Goal: Information Seeking & Learning: Learn about a topic

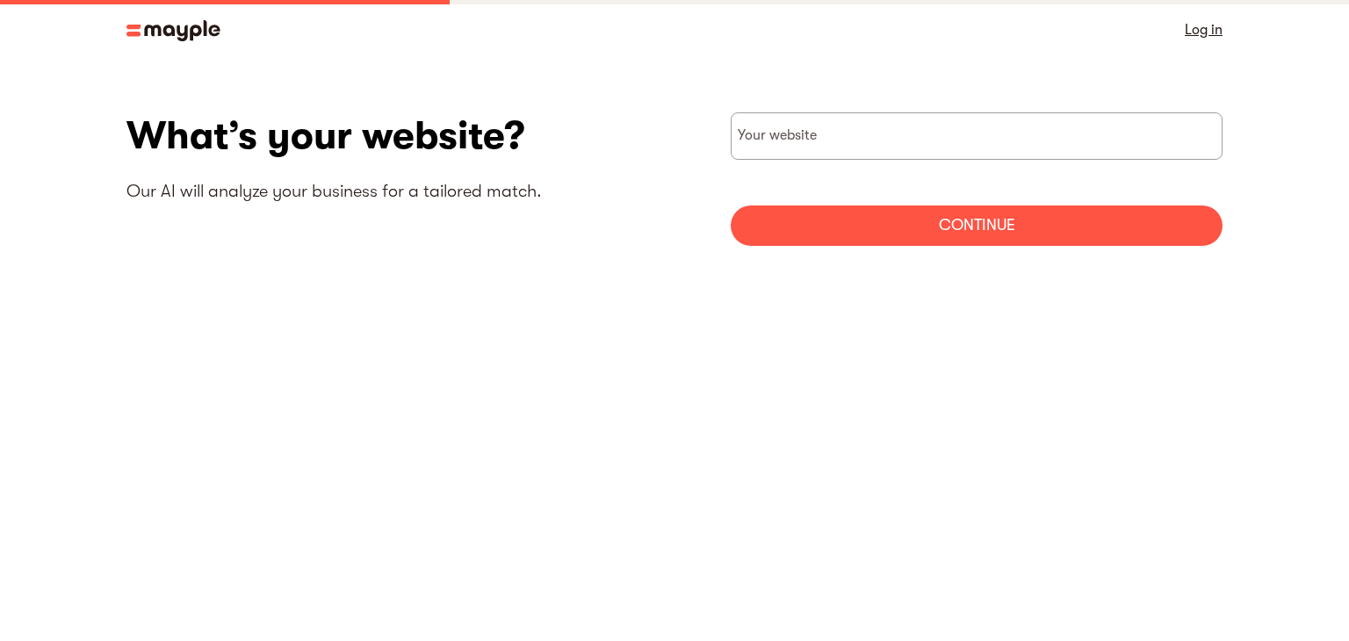
click at [183, 32] on img at bounding box center [173, 30] width 94 height 21
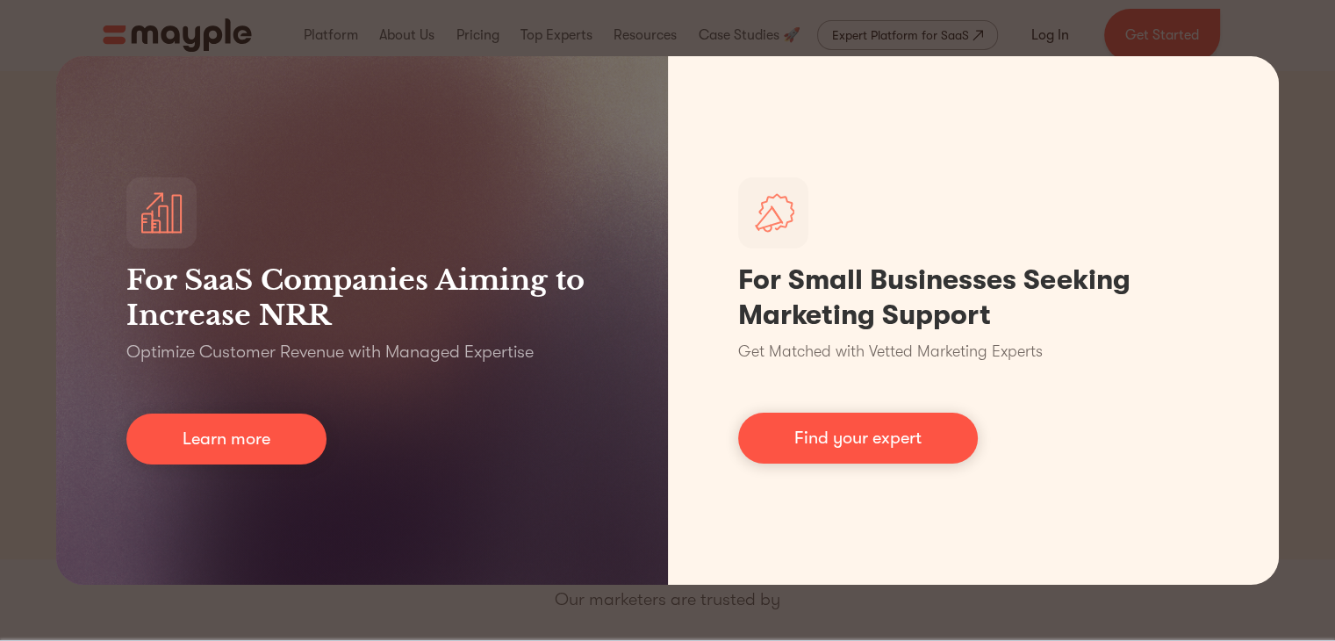
click at [1290, 15] on div "For SaaS Companies Aiming to Increase NRR Optimize Customer Revenue with Manage…" at bounding box center [667, 320] width 1335 height 641
click at [1314, 196] on div "For SaaS Companies Aiming to Increase NRR Optimize Customer Revenue with Manage…" at bounding box center [667, 320] width 1335 height 641
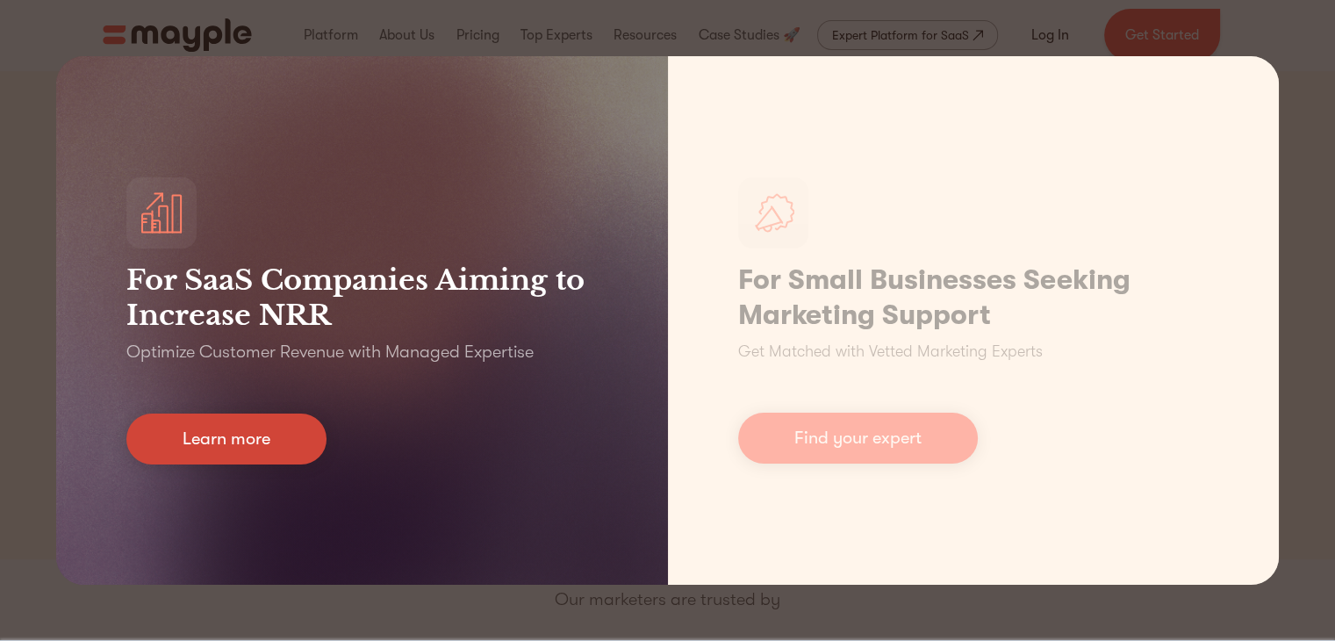
click at [233, 451] on link "Learn more" at bounding box center [226, 439] width 200 height 51
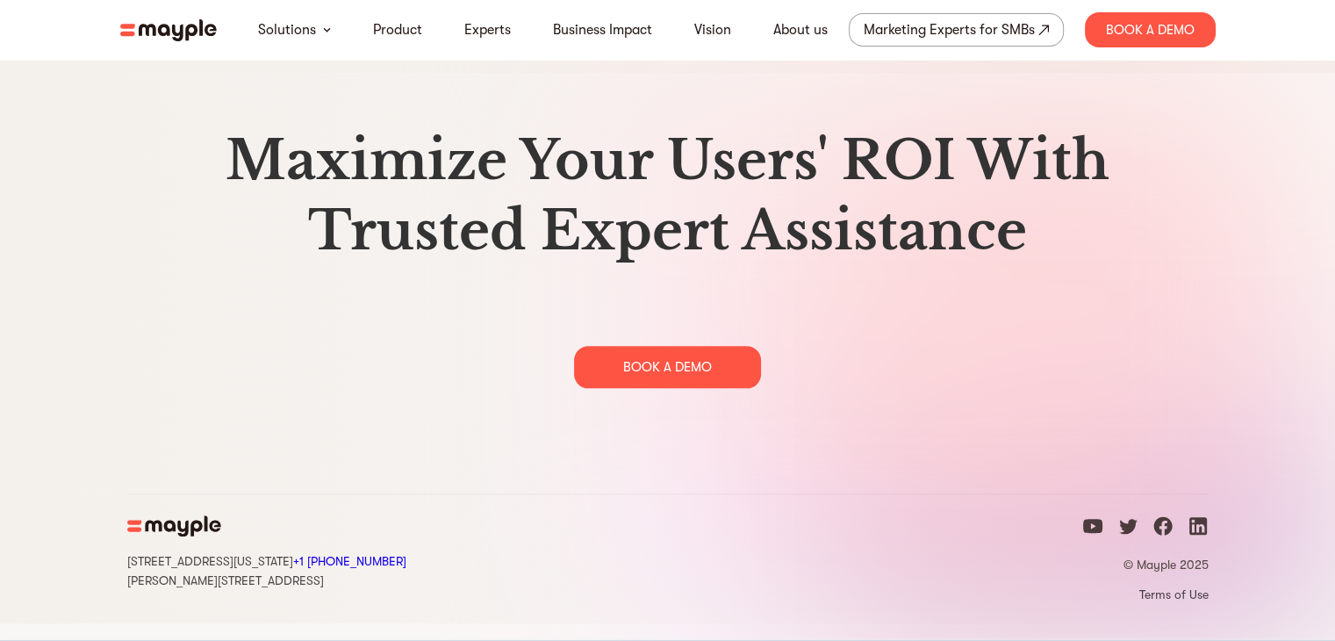
scroll to position [9039, 0]
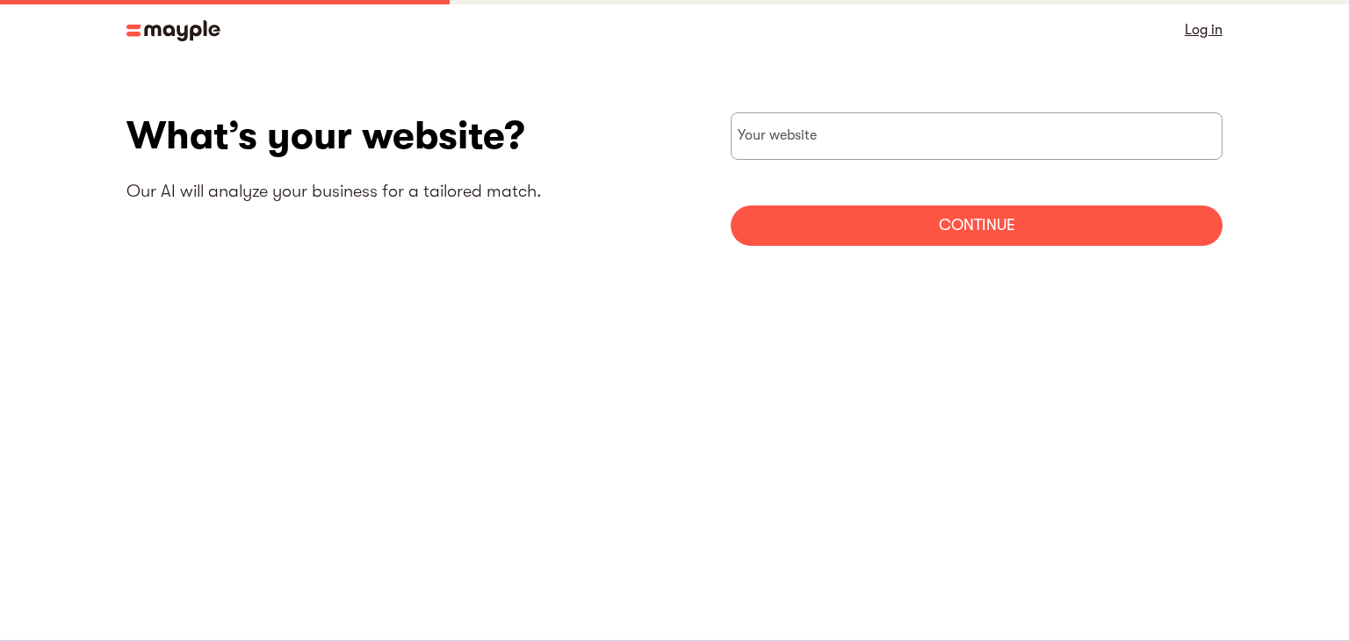
click at [163, 31] on img at bounding box center [173, 30] width 94 height 21
